Goal: Information Seeking & Learning: Learn about a topic

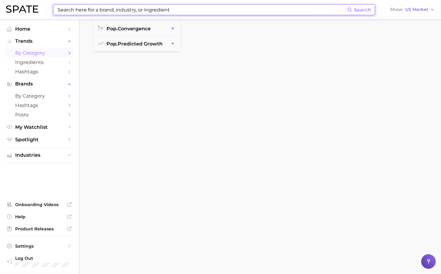
scroll to position [2331, 0]
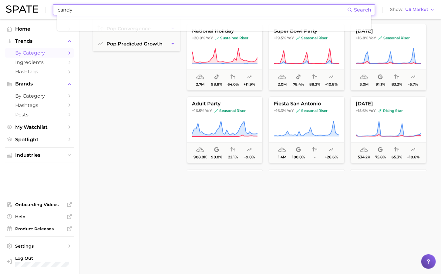
type input "candy"
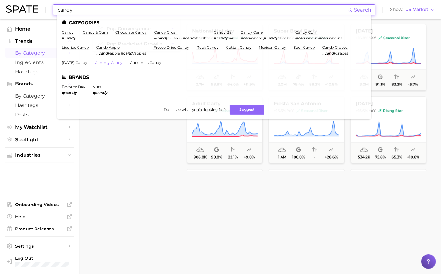
click at [112, 61] on link "gummy candy" at bounding box center [109, 62] width 28 height 5
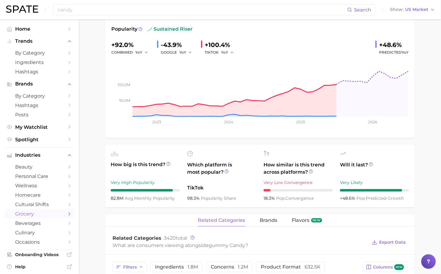
scroll to position [99, 0]
click at [273, 222] on span "brands" at bounding box center [269, 220] width 18 height 5
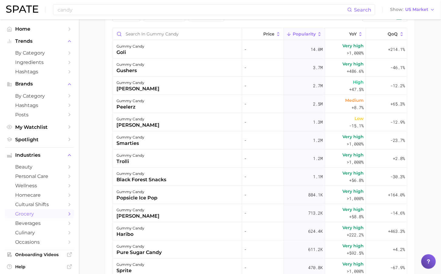
scroll to position [328, 0]
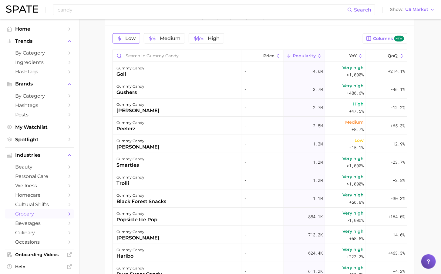
click at [129, 37] on span "Low" at bounding box center [130, 38] width 10 height 5
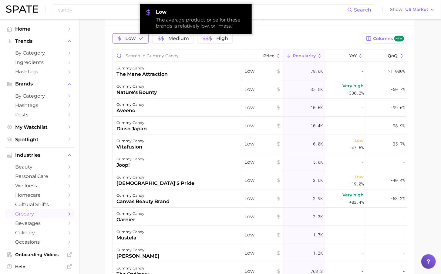
click at [129, 37] on span "Low" at bounding box center [130, 38] width 10 height 5
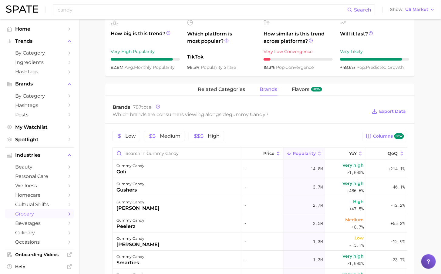
scroll to position [223, 0]
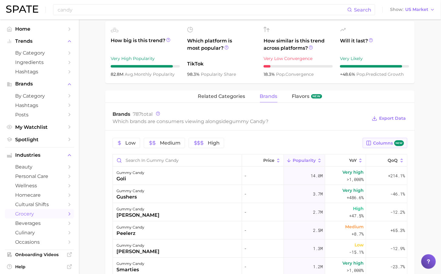
click at [375, 148] on button "Columns new" at bounding box center [385, 143] width 45 height 10
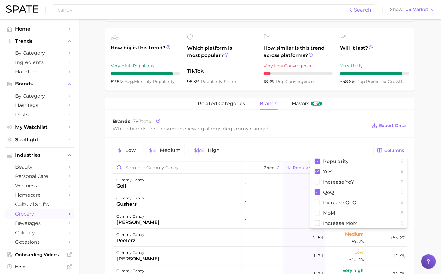
click at [332, 118] on div "Brands 787 total Which brands are consumers viewing alongside gummy candy ? Exp…" at bounding box center [259, 126] width 309 height 24
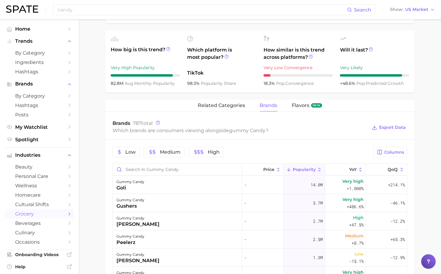
scroll to position [214, 0]
click at [394, 167] on span "QoQ" at bounding box center [393, 169] width 10 height 5
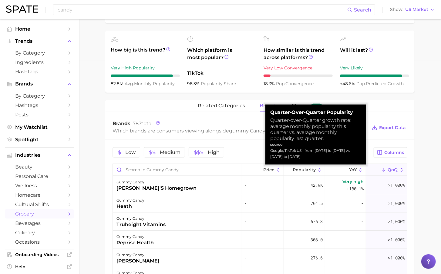
click at [393, 171] on span "QoQ" at bounding box center [393, 169] width 10 height 5
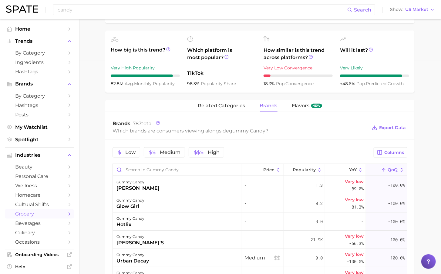
click at [401, 172] on icon at bounding box center [401, 169] width 5 height 5
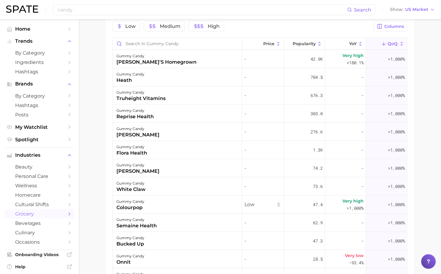
scroll to position [340, 0]
click at [387, 46] on button "QoQ" at bounding box center [386, 43] width 41 height 12
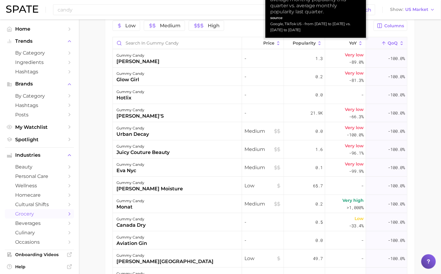
click at [387, 46] on button "QoQ" at bounding box center [386, 43] width 41 height 12
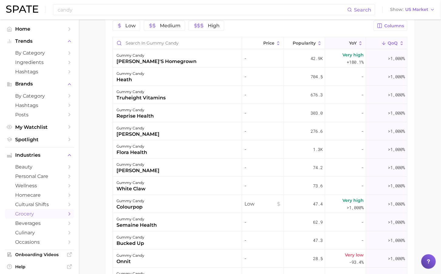
click at [357, 46] on button "YoY" at bounding box center [345, 43] width 41 height 12
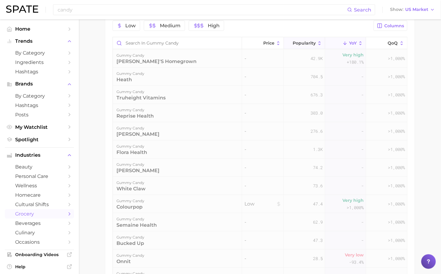
click at [320, 47] on button "Popularity" at bounding box center [304, 43] width 41 height 12
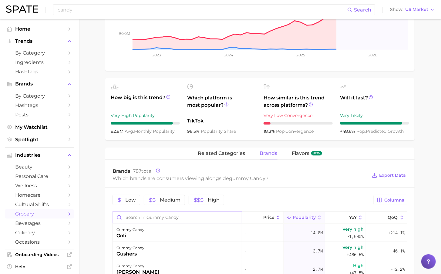
scroll to position [256, 0]
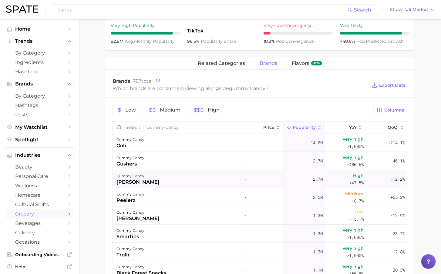
click at [138, 183] on div "[PERSON_NAME]" at bounding box center [138, 182] width 43 height 7
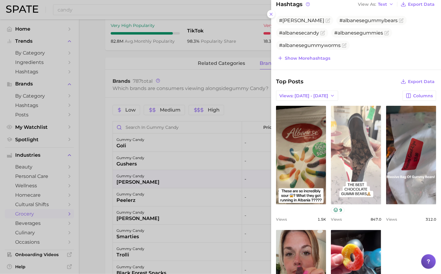
scroll to position [150, 0]
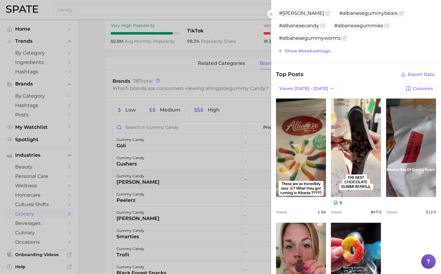
click at [194, 176] on div at bounding box center [220, 137] width 441 height 274
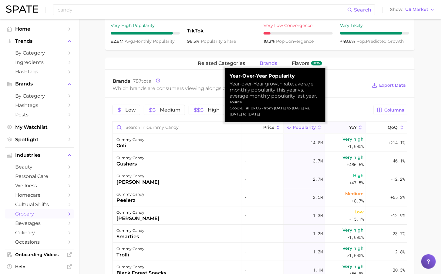
click at [361, 131] on button "YoY" at bounding box center [345, 128] width 41 height 12
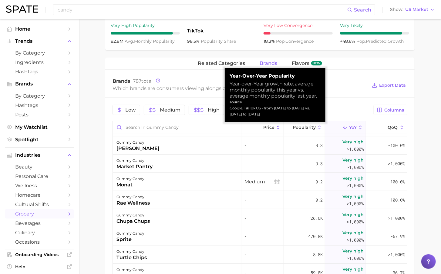
scroll to position [139, 0]
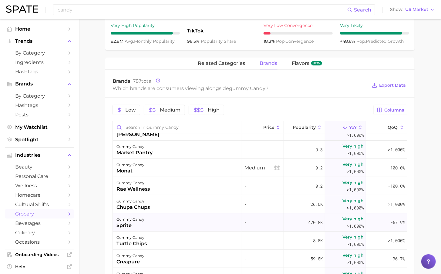
click at [178, 228] on div "gummy candy sprite" at bounding box center [177, 223] width 129 height 18
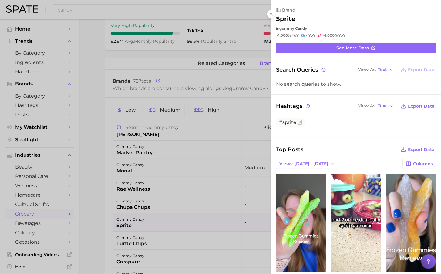
scroll to position [0, 0]
click at [165, 228] on div at bounding box center [220, 137] width 441 height 274
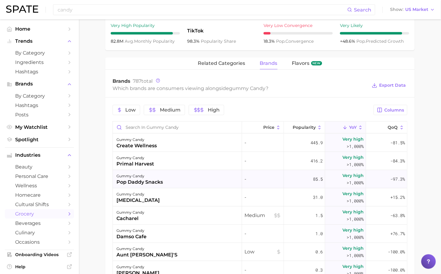
click at [162, 177] on div "gummy candy" at bounding box center [140, 176] width 46 height 7
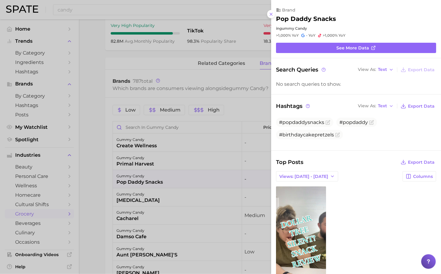
click at [106, 178] on div at bounding box center [220, 137] width 441 height 274
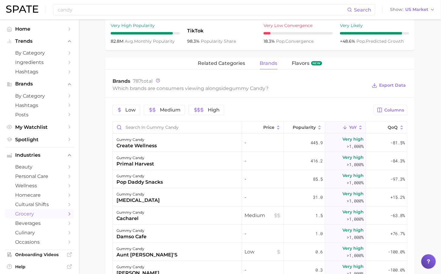
click at [360, 130] on icon at bounding box center [360, 127] width 5 height 5
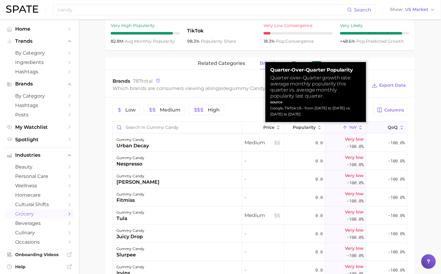
click at [403, 130] on icon at bounding box center [401, 127] width 5 height 5
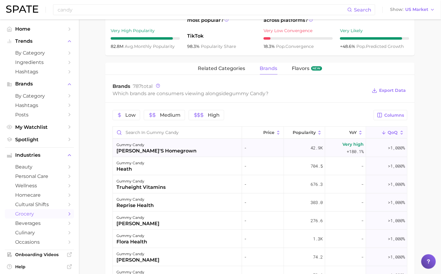
scroll to position [258, 0]
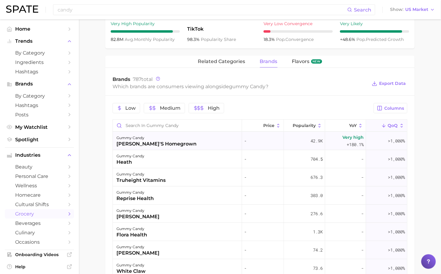
click at [174, 141] on div "gummy candy [PERSON_NAME]'s homegrown" at bounding box center [177, 141] width 129 height 18
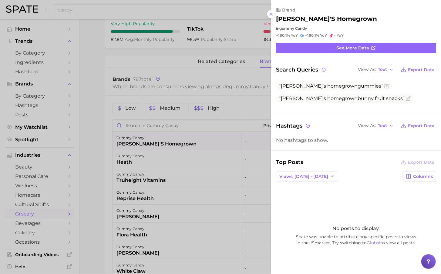
click at [103, 145] on div at bounding box center [220, 137] width 441 height 274
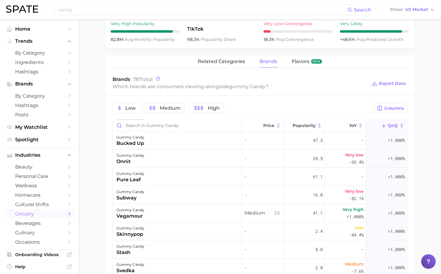
scroll to position [196, 0]
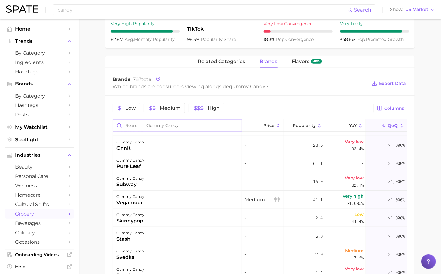
click at [175, 122] on input "Search in gummy candy" at bounding box center [177, 126] width 129 height 12
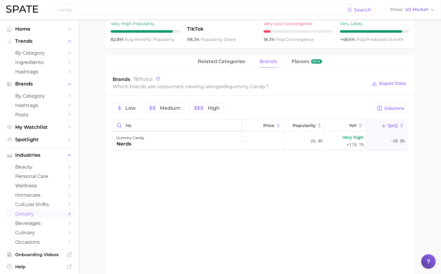
type input "n"
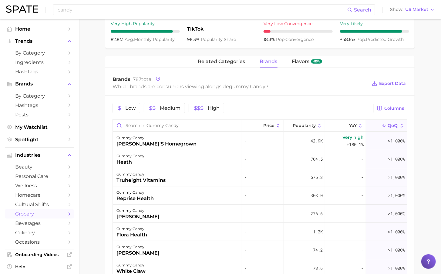
click at [94, 155] on main "1. snacks & sweets 2. candy & gum 3. candies 4. gummy candy Overview Google Tik…" at bounding box center [260, 97] width 362 height 670
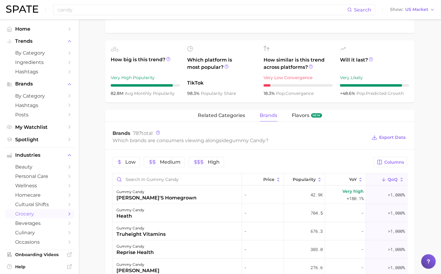
scroll to position [213, 0]
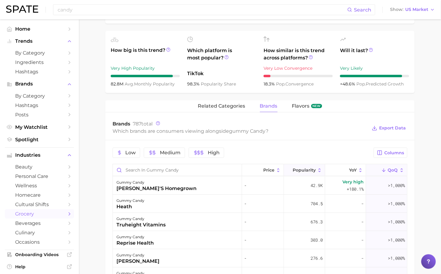
click at [323, 173] on button "Popularity" at bounding box center [304, 170] width 41 height 12
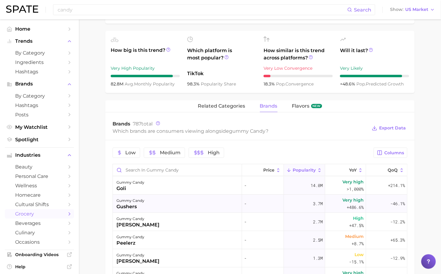
click at [164, 206] on div "gummy candy gushers" at bounding box center [177, 204] width 129 height 18
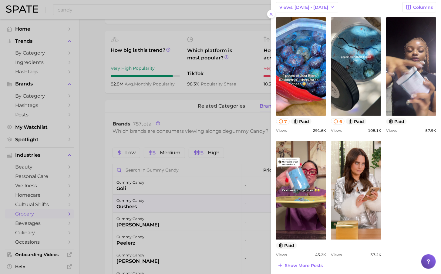
scroll to position [172, 0]
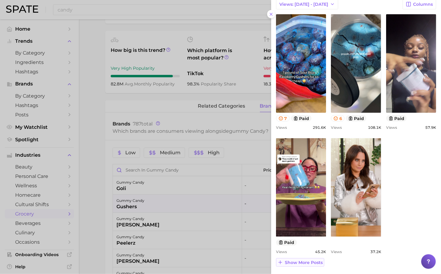
click at [299, 263] on span "Show more posts" at bounding box center [304, 262] width 38 height 5
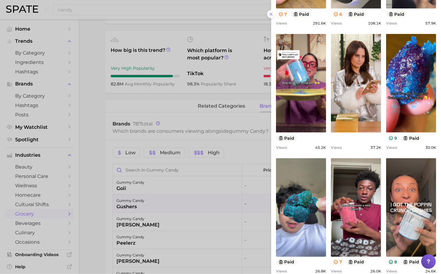
scroll to position [0, 0]
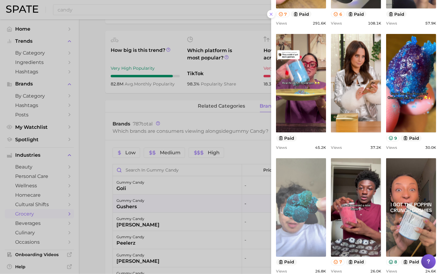
click at [312, 203] on link "view post on TikTok" at bounding box center [301, 207] width 50 height 99
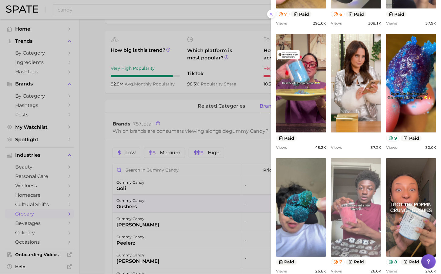
click at [346, 174] on link "view post on TikTok" at bounding box center [356, 207] width 50 height 99
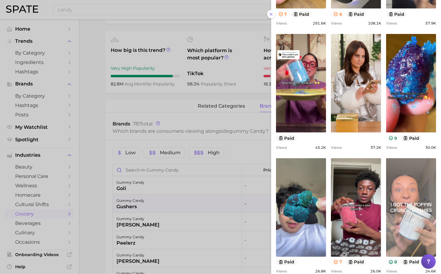
click at [414, 205] on link "view post on TikTok" at bounding box center [411, 207] width 50 height 99
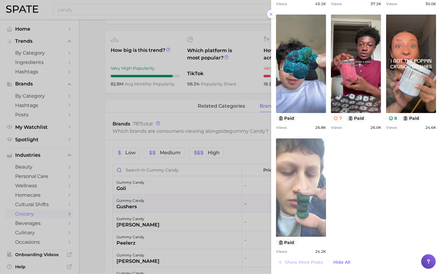
scroll to position [89, 0]
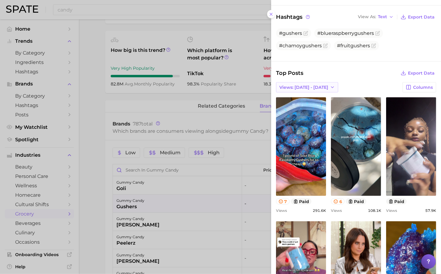
click at [325, 86] on span "Views: [DATE] - [DATE]" at bounding box center [303, 87] width 49 height 5
click at [321, 105] on button "Total Views" at bounding box center [309, 109] width 67 height 11
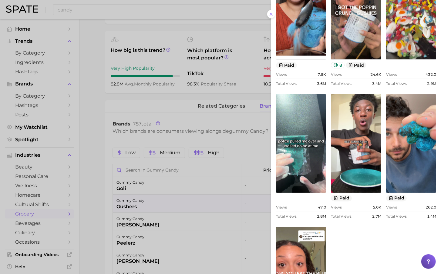
scroll to position [444, 0]
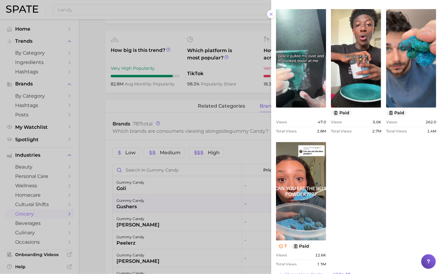
click at [205, 192] on div at bounding box center [220, 137] width 441 height 274
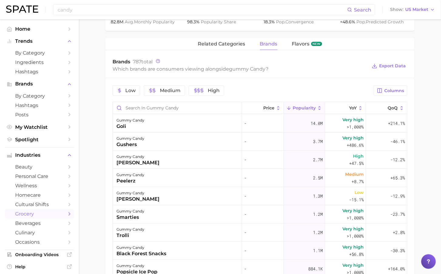
scroll to position [276, 0]
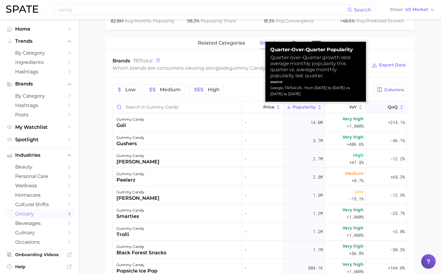
click at [403, 111] on button "QoQ" at bounding box center [386, 107] width 41 height 12
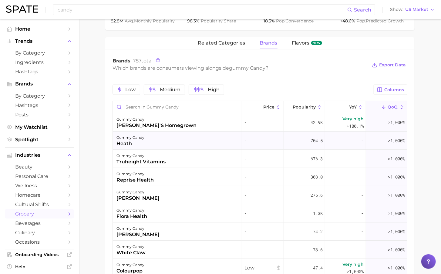
click at [167, 140] on div "gummy [PERSON_NAME]" at bounding box center [177, 141] width 129 height 18
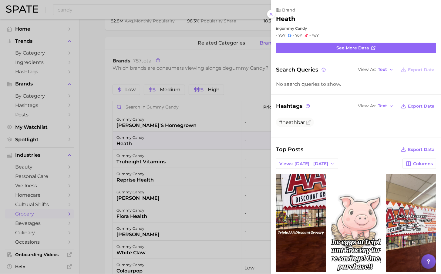
scroll to position [0, 0]
click at [100, 141] on div at bounding box center [220, 137] width 441 height 274
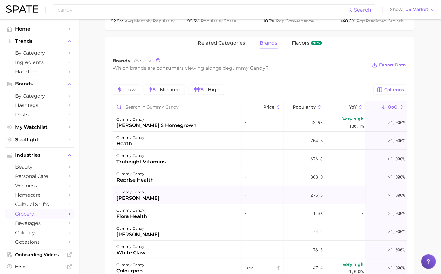
click at [125, 198] on div "[PERSON_NAME]" at bounding box center [138, 198] width 43 height 7
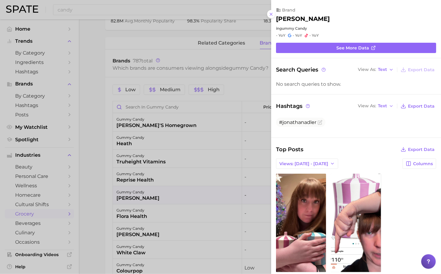
click at [110, 198] on div at bounding box center [220, 137] width 441 height 274
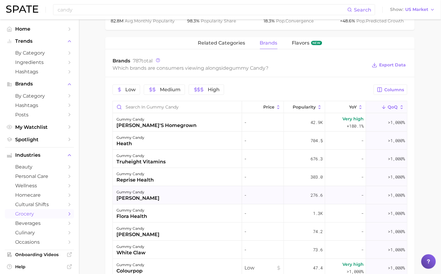
scroll to position [32, 0]
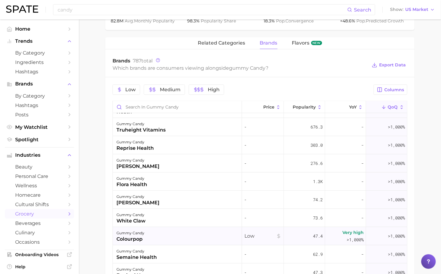
click at [150, 233] on div "gummy candy colourpop" at bounding box center [177, 236] width 129 height 18
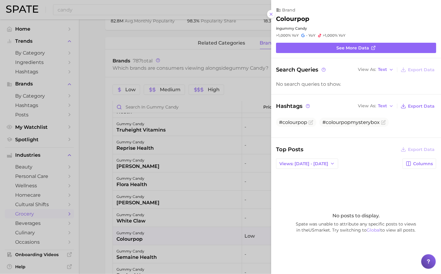
click at [104, 225] on div at bounding box center [220, 137] width 441 height 274
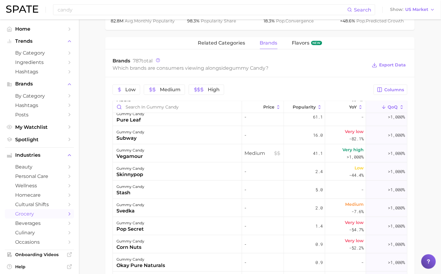
scroll to position [0, 0]
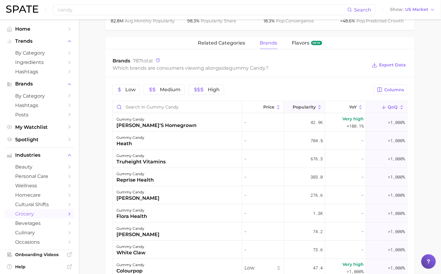
click at [322, 110] on icon at bounding box center [319, 107] width 5 height 5
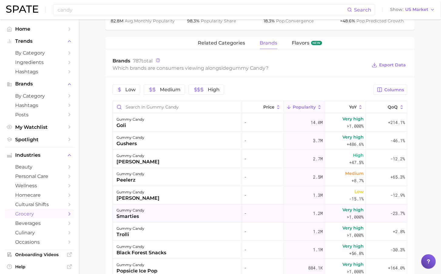
scroll to position [19, 0]
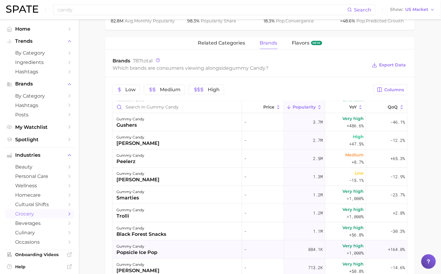
click at [204, 247] on div "gummy candy popsicle ice pop" at bounding box center [177, 250] width 129 height 18
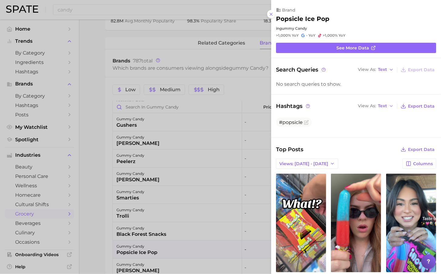
scroll to position [0, 0]
click at [103, 234] on div at bounding box center [220, 137] width 441 height 274
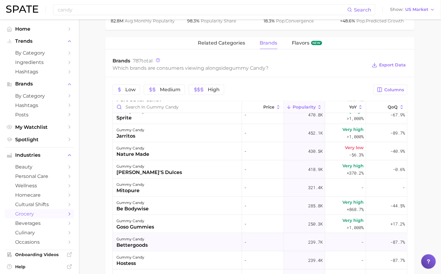
scroll to position [237, 0]
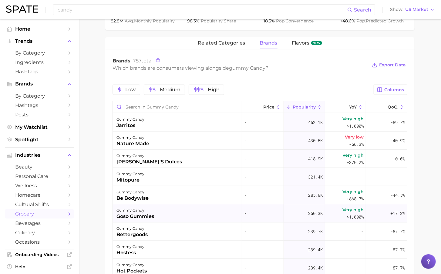
click at [164, 220] on div "gummy candy goso gummies" at bounding box center [177, 214] width 129 height 18
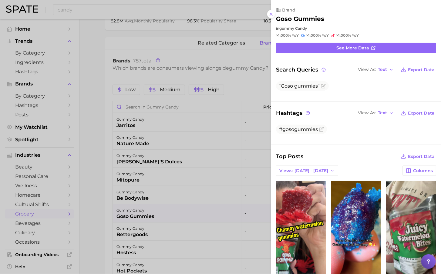
scroll to position [0, 0]
click at [106, 222] on div at bounding box center [220, 137] width 441 height 274
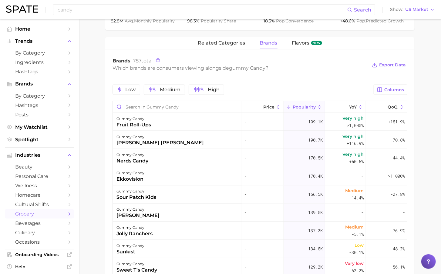
scroll to position [456, 0]
click at [149, 181] on div "gummy candy ekkovision" at bounding box center [177, 176] width 129 height 18
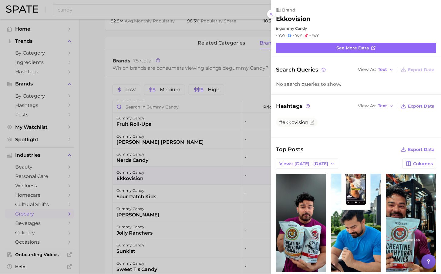
scroll to position [0, 0]
click at [112, 186] on div at bounding box center [220, 137] width 441 height 274
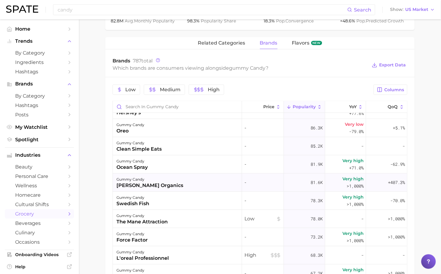
click at [183, 184] on div "gummy candy [PERSON_NAME] organics" at bounding box center [177, 183] width 129 height 18
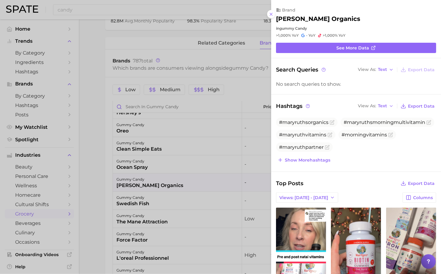
click at [104, 192] on div at bounding box center [220, 137] width 441 height 274
